Goal: Information Seeking & Learning: Learn about a topic

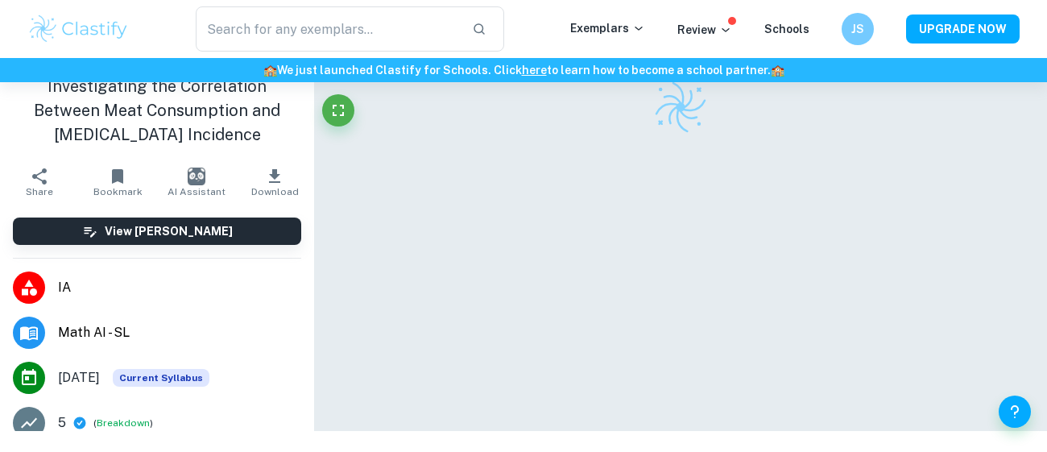
scroll to position [81, 0]
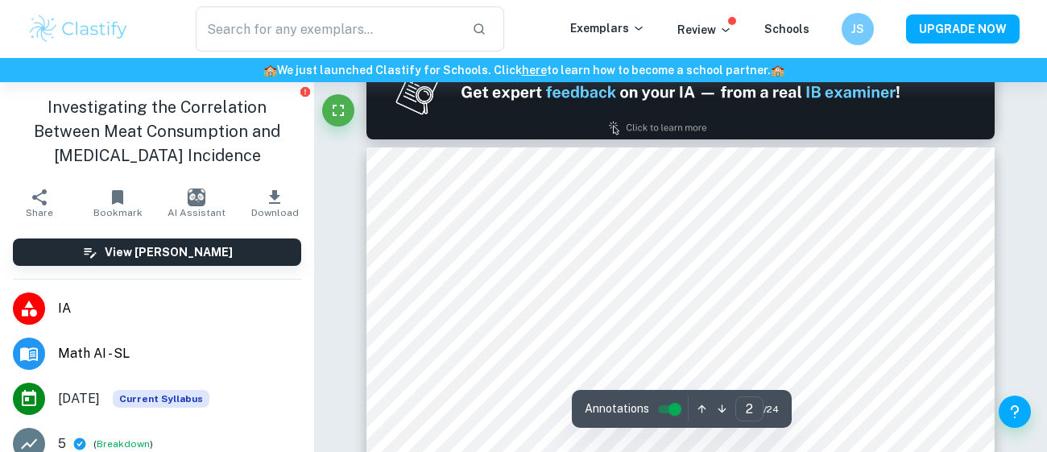
type input "1"
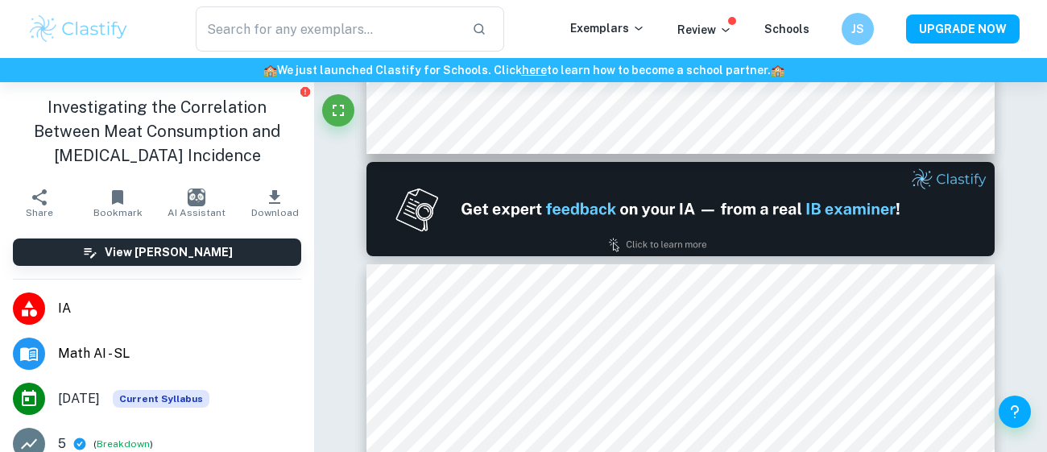
click at [62, 351] on span "Math AI - SL" at bounding box center [179, 353] width 243 height 19
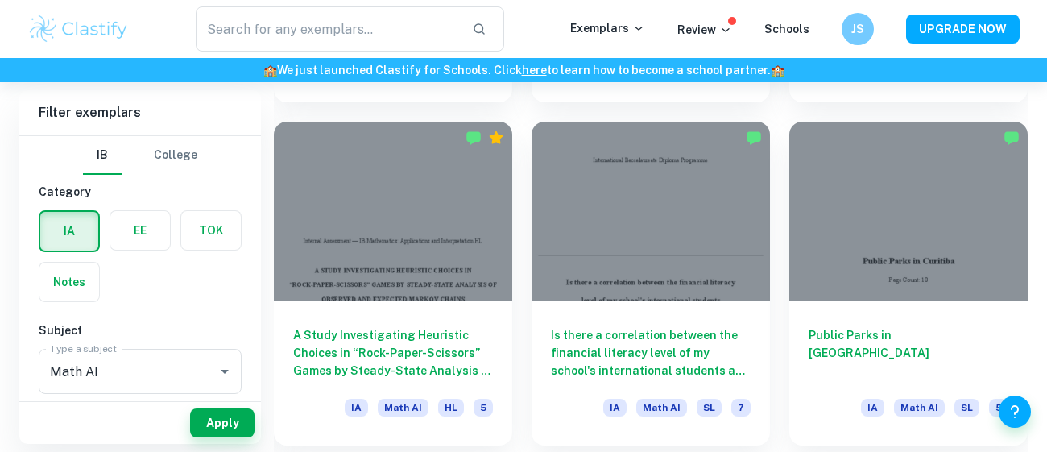
scroll to position [1795, 0]
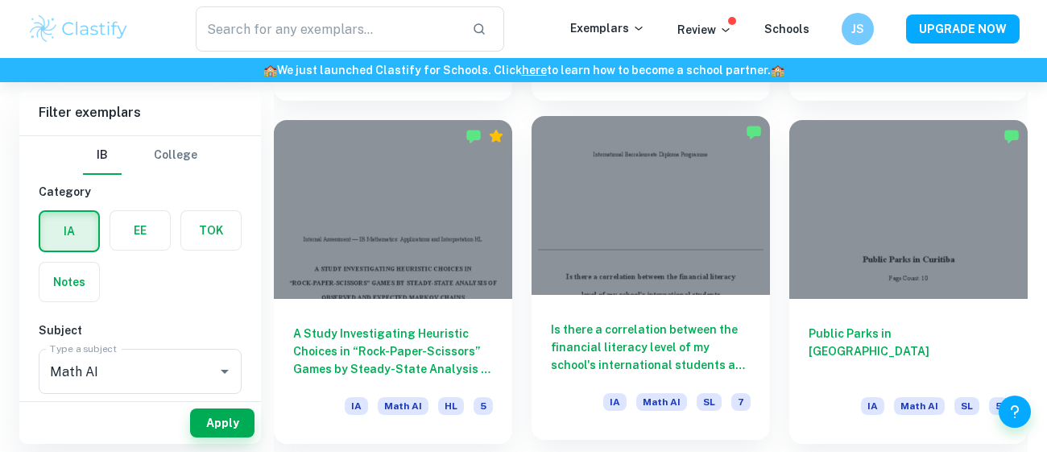
click at [630, 332] on h6 "Is there a correlation between the financial literacy level of my school's inte…" at bounding box center [651, 347] width 200 height 53
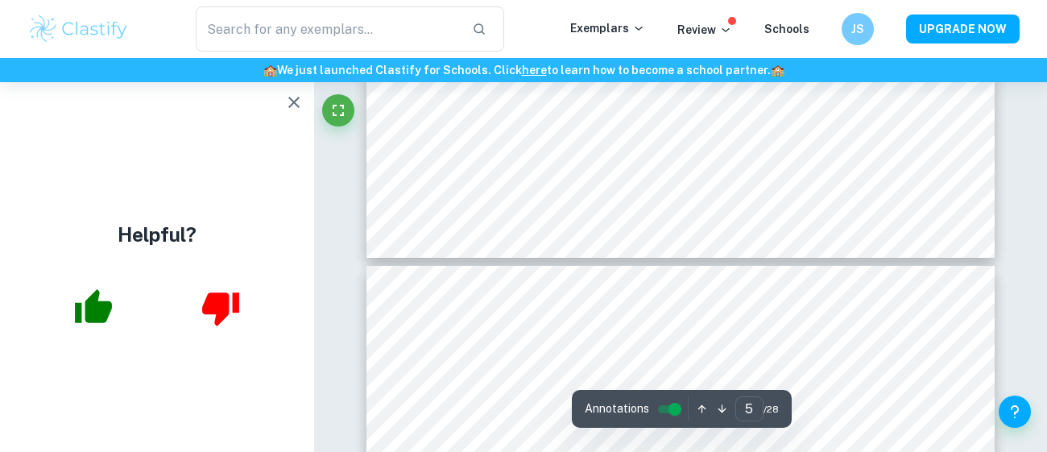
scroll to position [4176, 0]
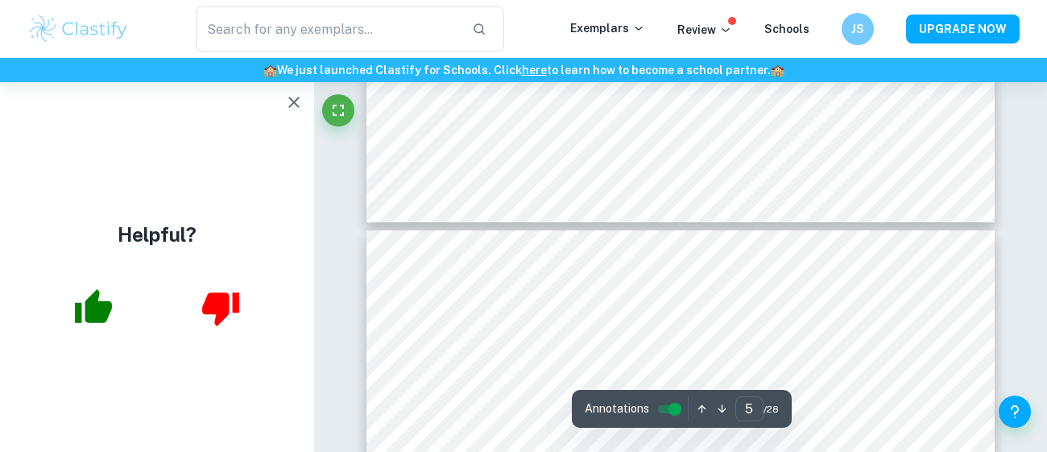
type input "6"
